Goal: Information Seeking & Learning: Learn about a topic

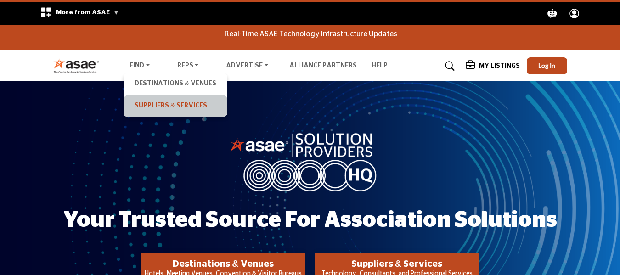
click at [153, 106] on link "Suppliers & Services" at bounding box center [175, 106] width 94 height 13
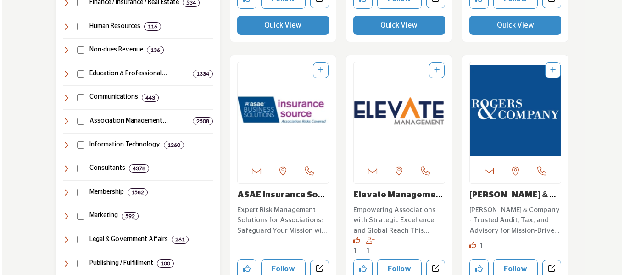
scroll to position [597, 0]
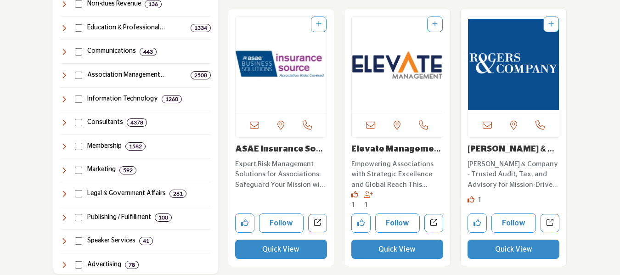
click at [307, 252] on button "Quick View" at bounding box center [281, 249] width 92 height 19
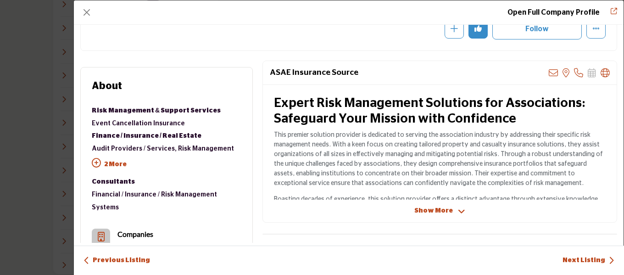
scroll to position [138, 0]
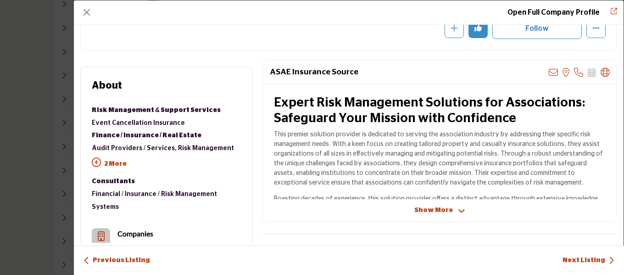
click at [448, 212] on span "Show More" at bounding box center [434, 211] width 39 height 10
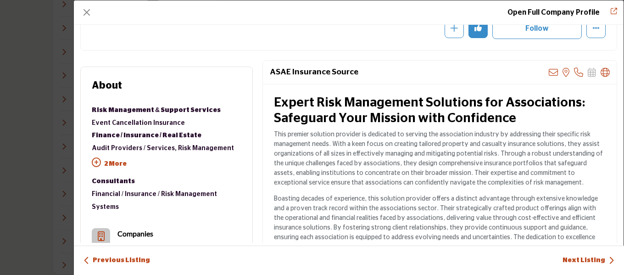
click at [112, 164] on p "2 More" at bounding box center [167, 165] width 150 height 21
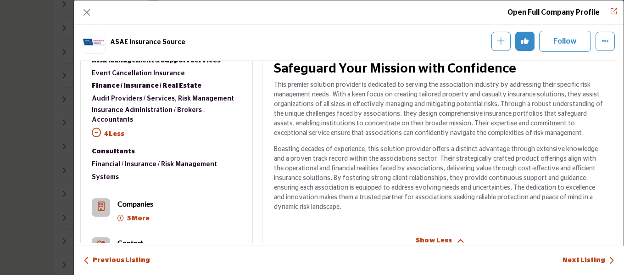
scroll to position [221, 0]
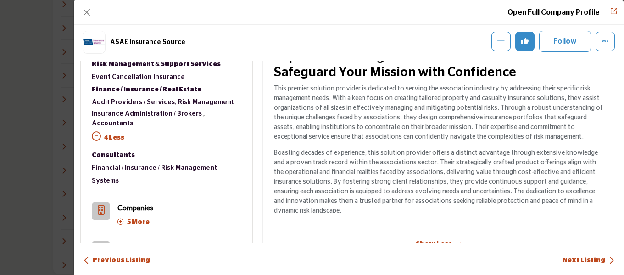
click at [120, 219] on icon "Company Data Modal" at bounding box center [121, 222] width 6 height 6
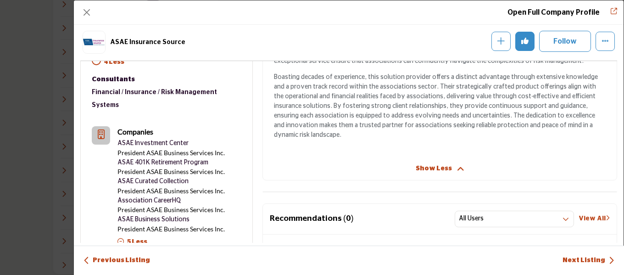
scroll to position [313, 0]
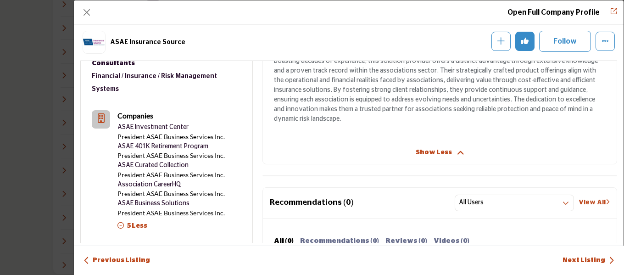
click at [133, 258] on p "1 Contact" at bounding box center [132, 262] width 29 height 9
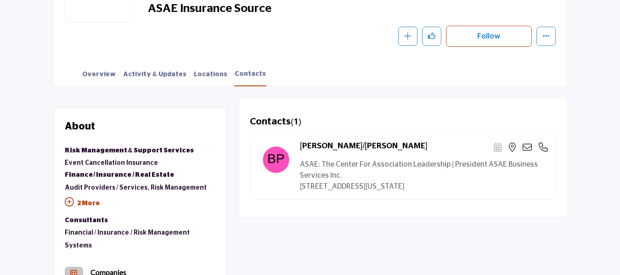
scroll to position [230, 0]
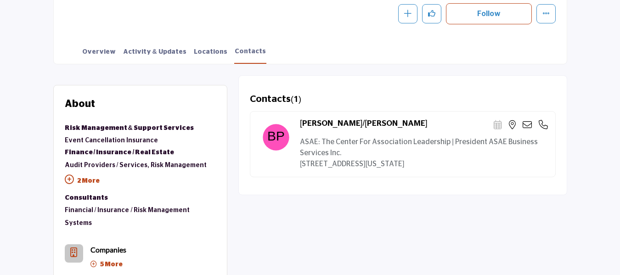
click at [90, 181] on p "2 More" at bounding box center [140, 182] width 151 height 21
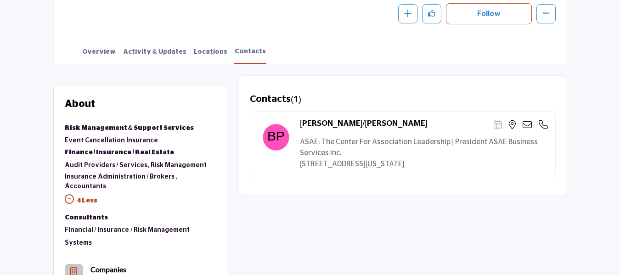
click at [112, 175] on link "Insurance Administration / Brokers" at bounding box center [120, 177] width 110 height 6
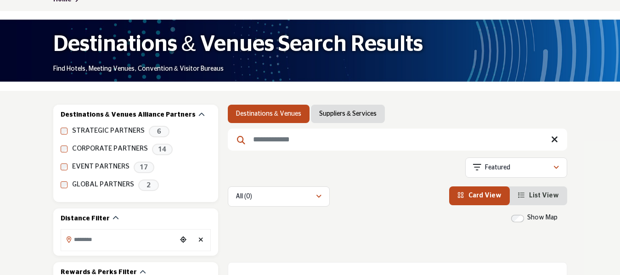
scroll to position [92, 0]
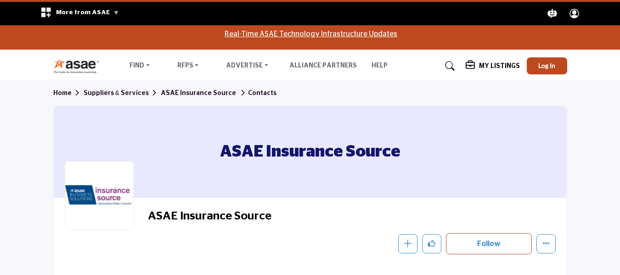
click at [74, 63] on img at bounding box center [78, 65] width 51 height 15
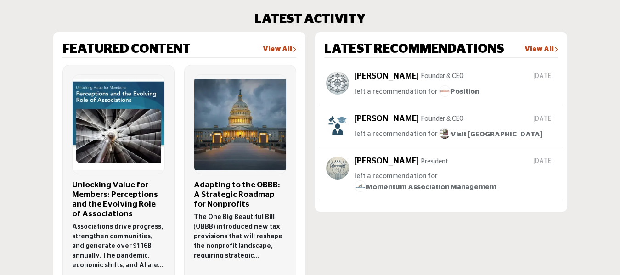
scroll to position [597, 0]
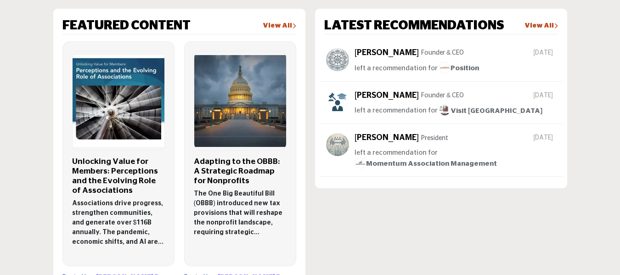
click at [540, 23] on link "View All" at bounding box center [541, 26] width 34 height 9
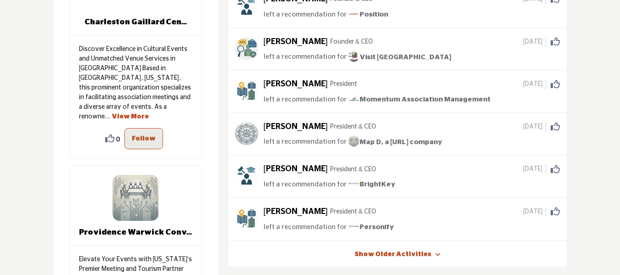
scroll to position [184, 0]
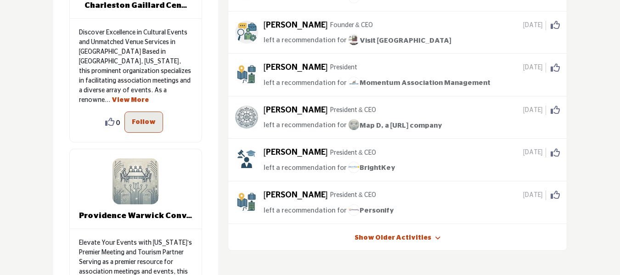
click at [416, 240] on link "Show Older Activities" at bounding box center [392, 238] width 77 height 9
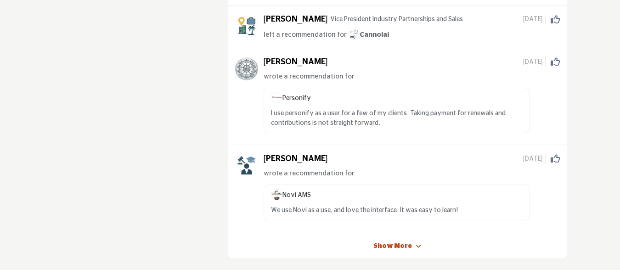
scroll to position [3627, 0]
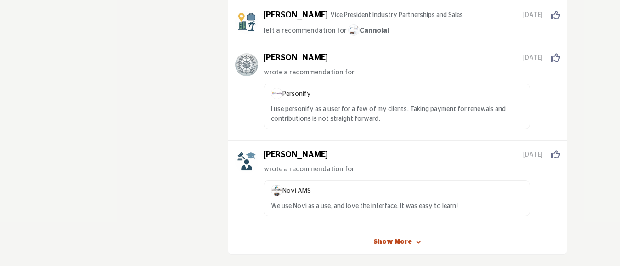
click at [403, 238] on link "Show More" at bounding box center [392, 242] width 39 height 9
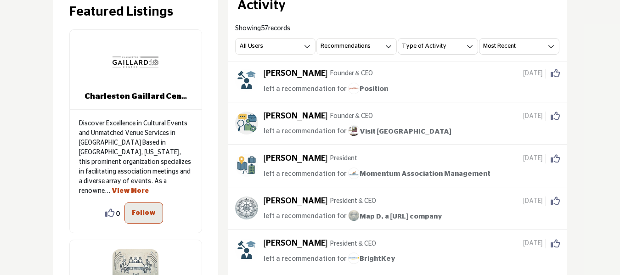
scroll to position [0, 0]
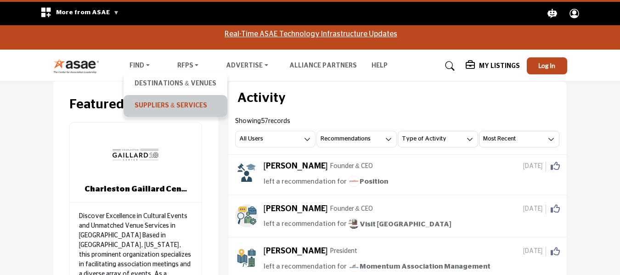
click at [158, 103] on link "Suppliers & Services" at bounding box center [175, 106] width 94 height 13
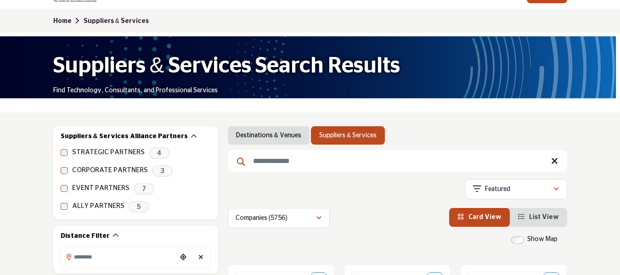
scroll to position [92, 0]
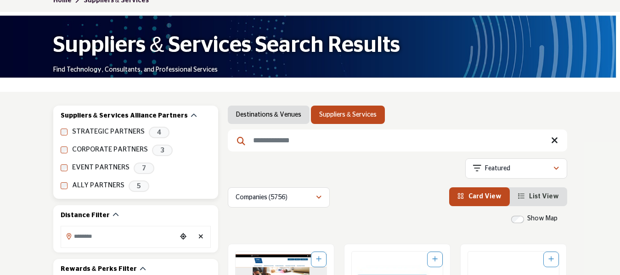
click at [87, 185] on label "ALLY PARTNERS" at bounding box center [98, 185] width 52 height 11
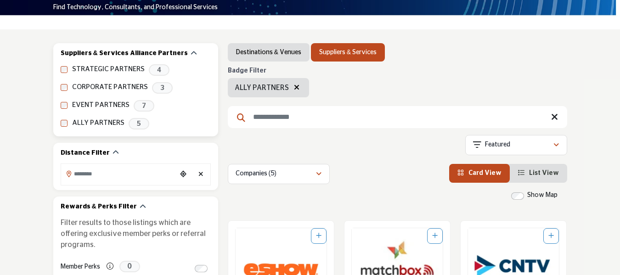
scroll to position [138, 0]
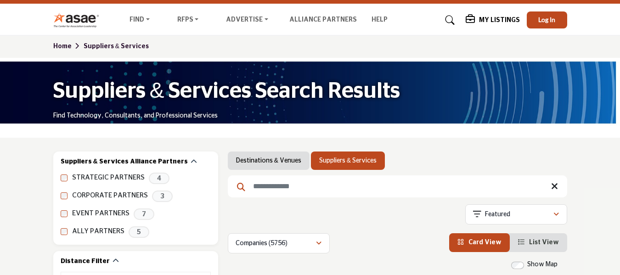
scroll to position [138, 0]
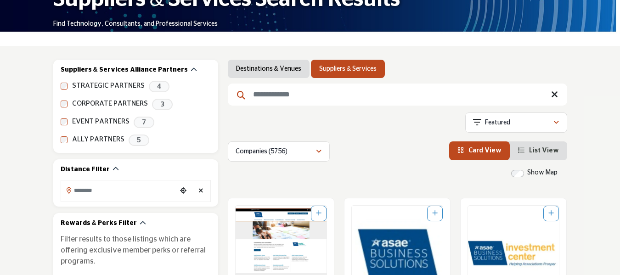
click at [325, 95] on input "Search Keyword" at bounding box center [397, 95] width 339 height 22
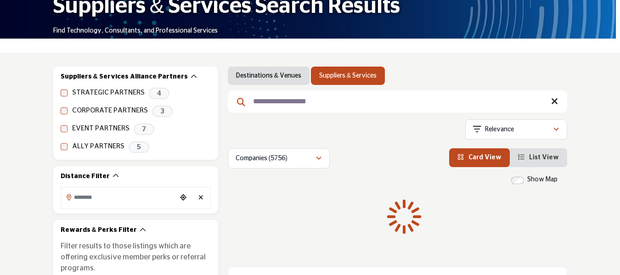
type input "**********"
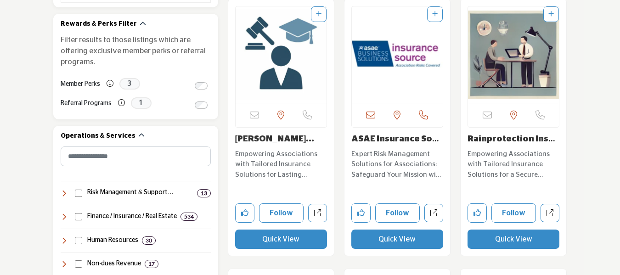
scroll to position [321, 0]
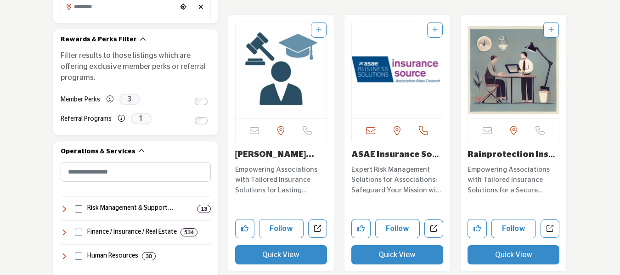
click at [393, 155] on link "ASAE Insurance Sourc..." at bounding box center [396, 160] width 90 height 18
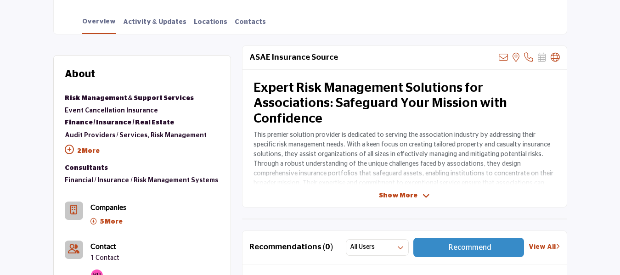
scroll to position [275, 0]
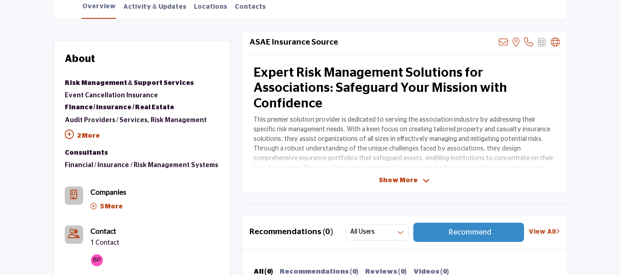
click at [413, 179] on span "Show More" at bounding box center [398, 181] width 39 height 10
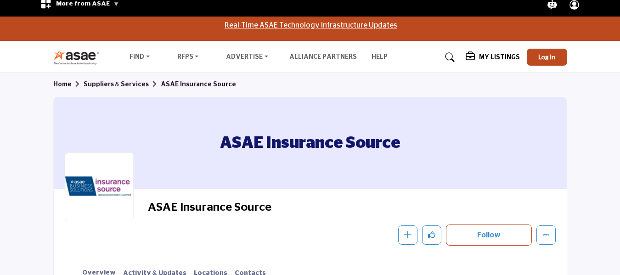
scroll to position [0, 0]
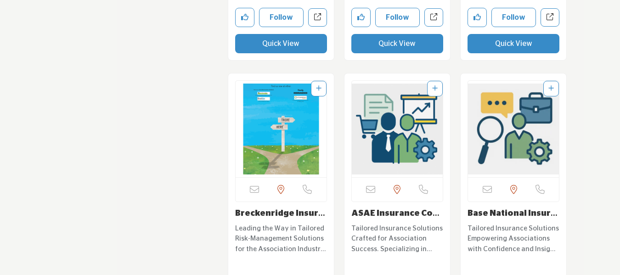
scroll to position [1974, 0]
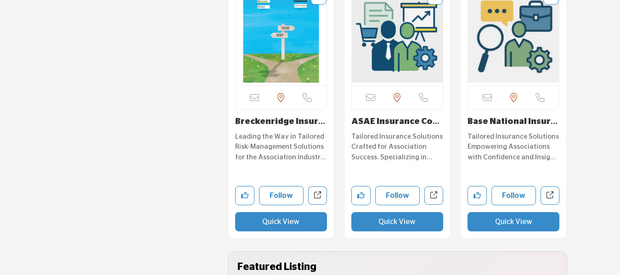
click at [395, 120] on link "ASAE Insurance Compa..." at bounding box center [396, 127] width 90 height 18
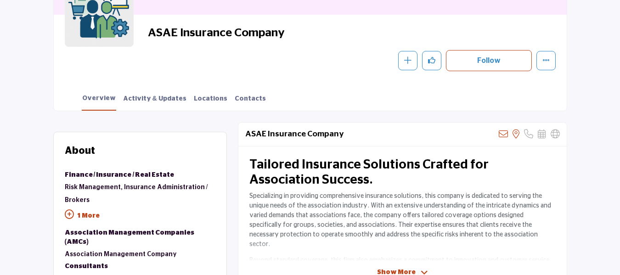
scroll to position [229, 0]
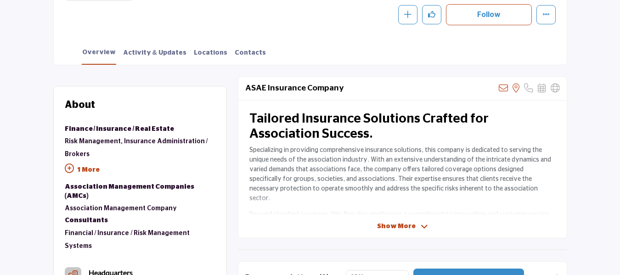
click at [421, 224] on icon at bounding box center [424, 227] width 7 height 8
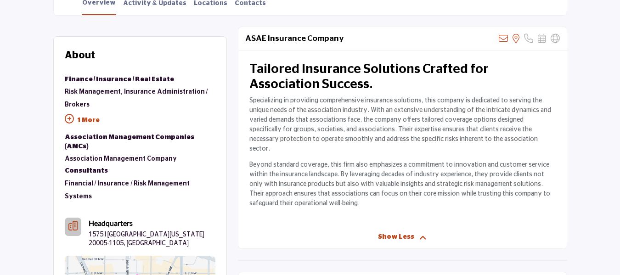
scroll to position [275, 0]
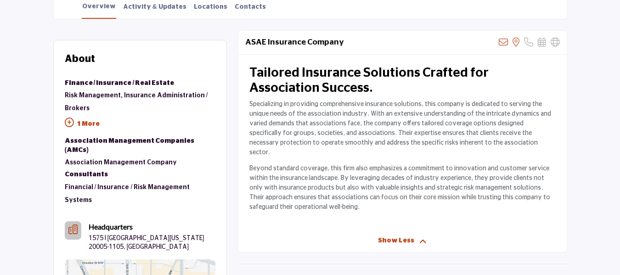
click at [85, 122] on p "1 More" at bounding box center [140, 125] width 151 height 21
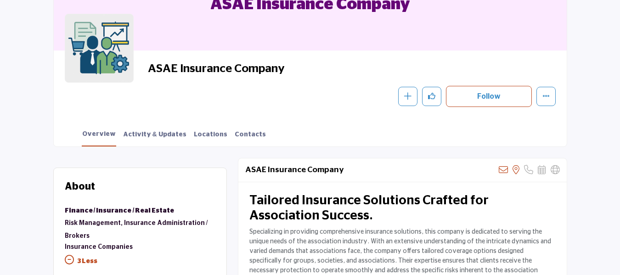
scroll to position [91, 0]
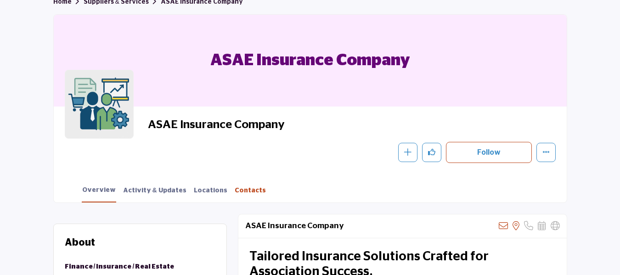
click at [234, 190] on link "Contacts" at bounding box center [250, 194] width 32 height 16
